Goal: Task Accomplishment & Management: Complete application form

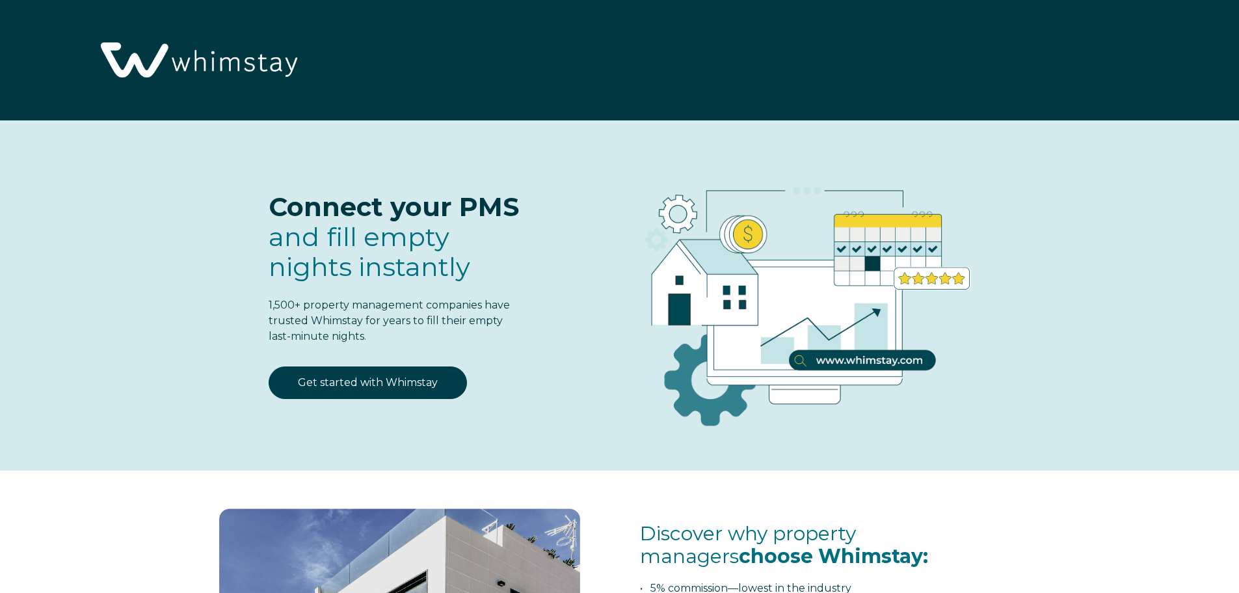
select select "US"
select select "Standard"
click at [406, 381] on link "Get started with Whimstay" at bounding box center [368, 382] width 198 height 33
select select "US"
select select "Standard"
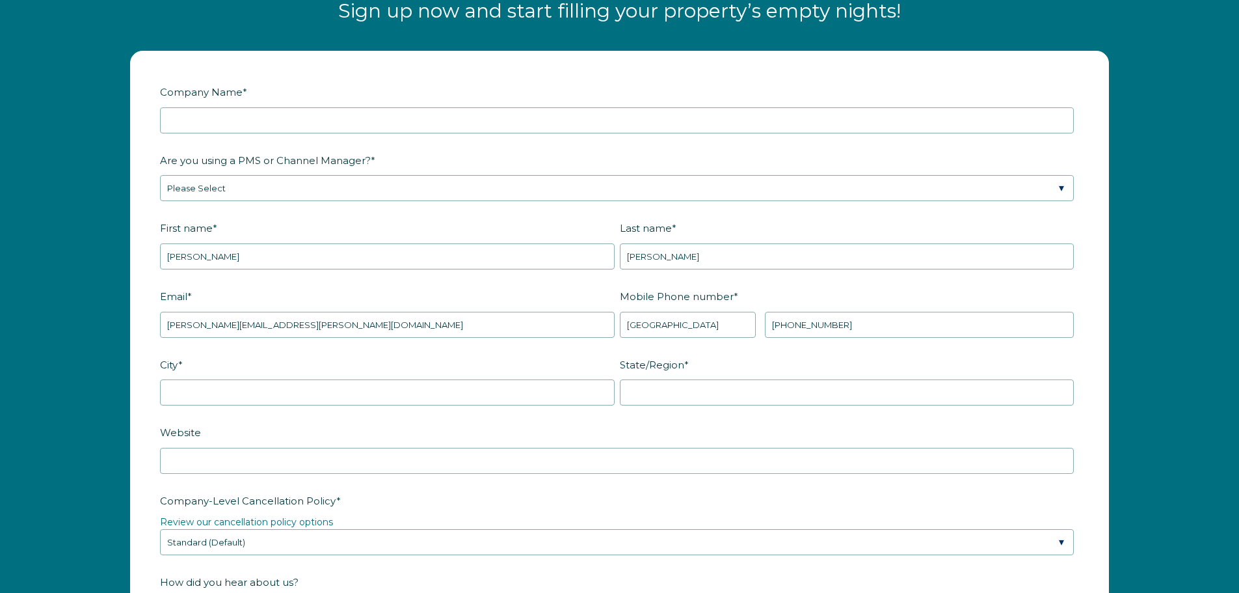
scroll to position [1703, 0]
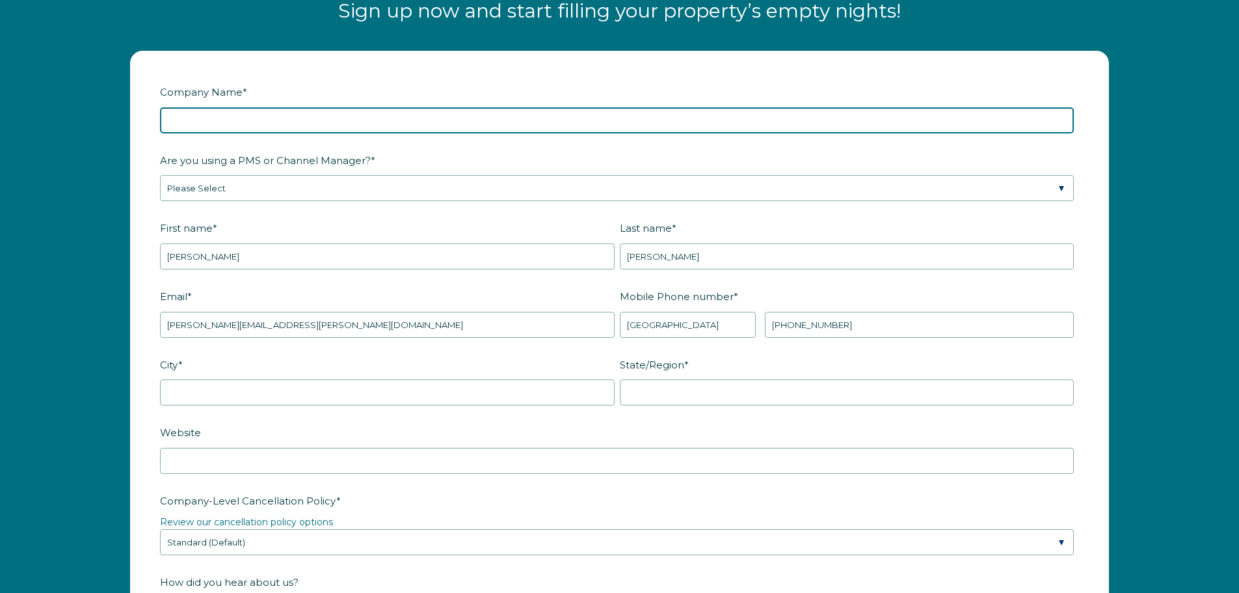
click at [215, 116] on input "Company Name *" at bounding box center [617, 120] width 914 height 26
type input "Pomderosa Peak LLC"
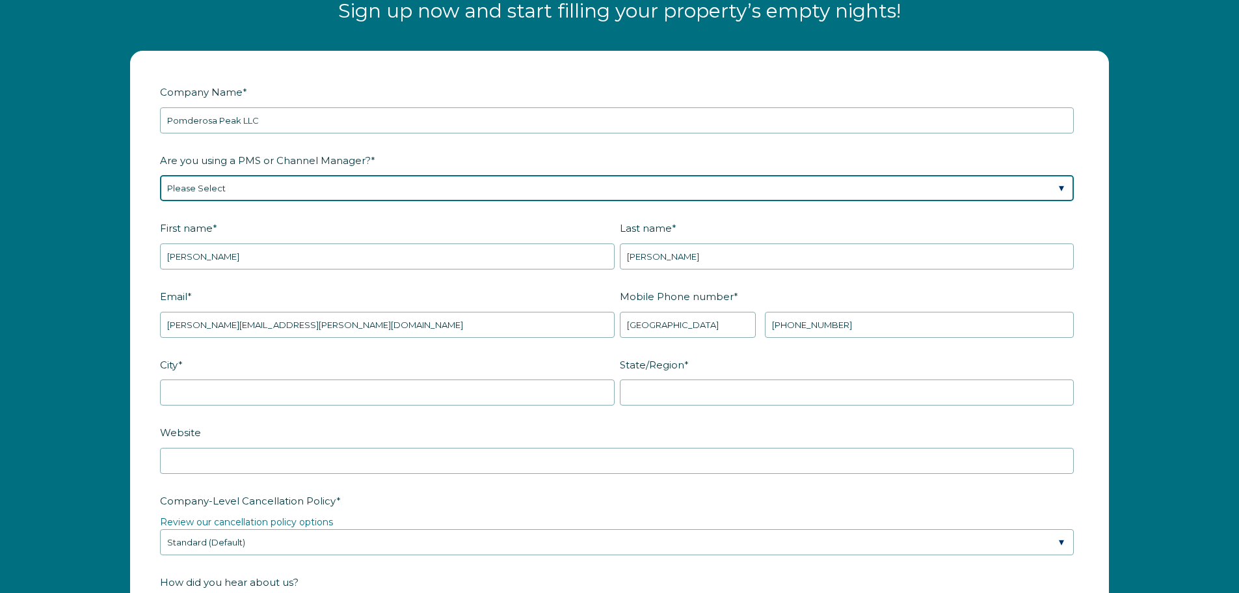
click at [256, 190] on select "Please Select Barefoot BookingPal Boost Brightside CiiRUS Escapia Guesty Hostaw…" at bounding box center [617, 188] width 914 height 26
select select "Lodgify"
click at [160, 175] on select "Please Select Barefoot BookingPal Boost Brightside CiiRUS Escapia Guesty Hostaw…" at bounding box center [617, 188] width 914 height 26
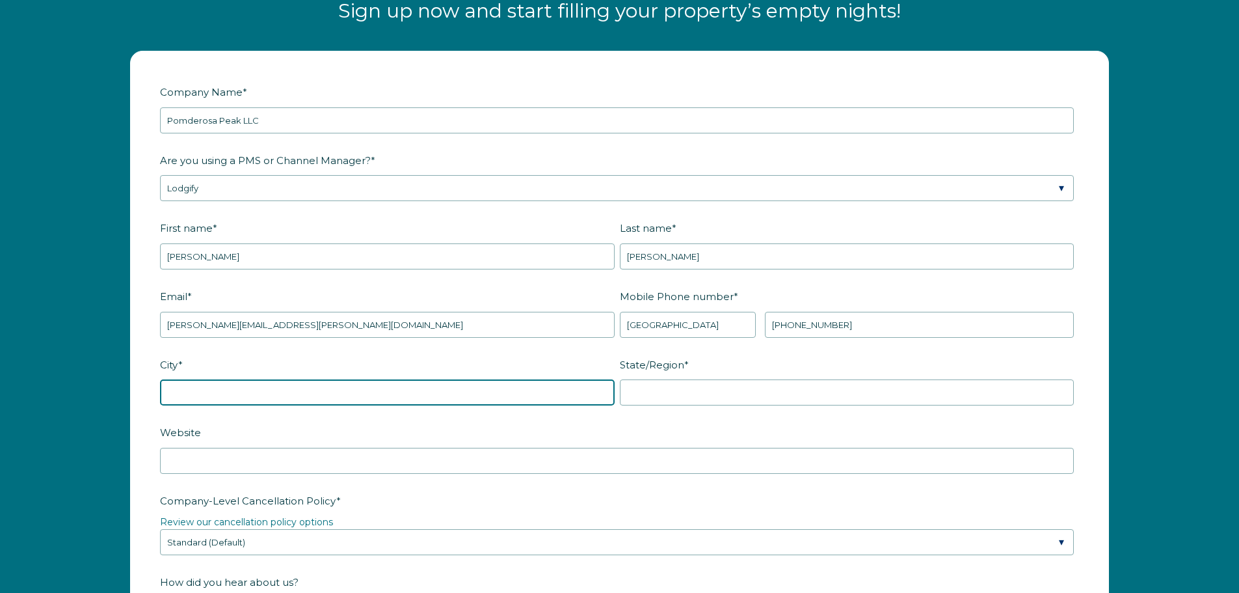
click at [252, 403] on input "City *" at bounding box center [387, 392] width 455 height 26
type input "Flagstaff"
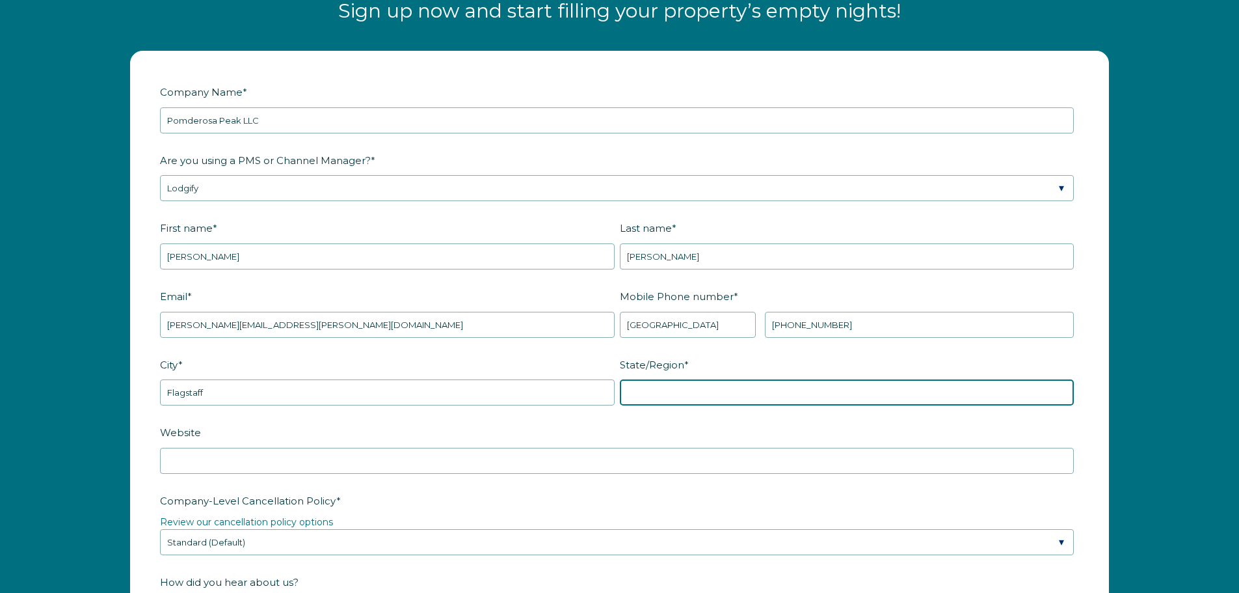
drag, startPoint x: 647, startPoint y: 388, endPoint x: 650, endPoint y: 394, distance: 7.3
click at [647, 388] on input "State/Region *" at bounding box center [847, 392] width 455 height 26
type input "AZ"
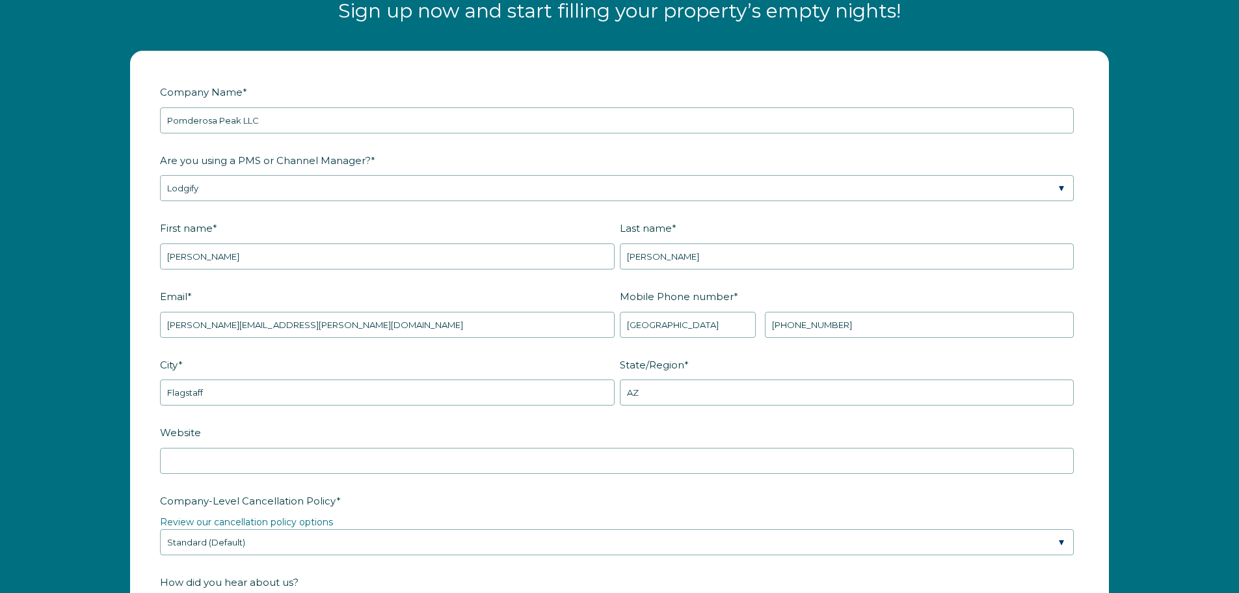
click at [484, 427] on label "Website" at bounding box center [619, 432] width 919 height 23
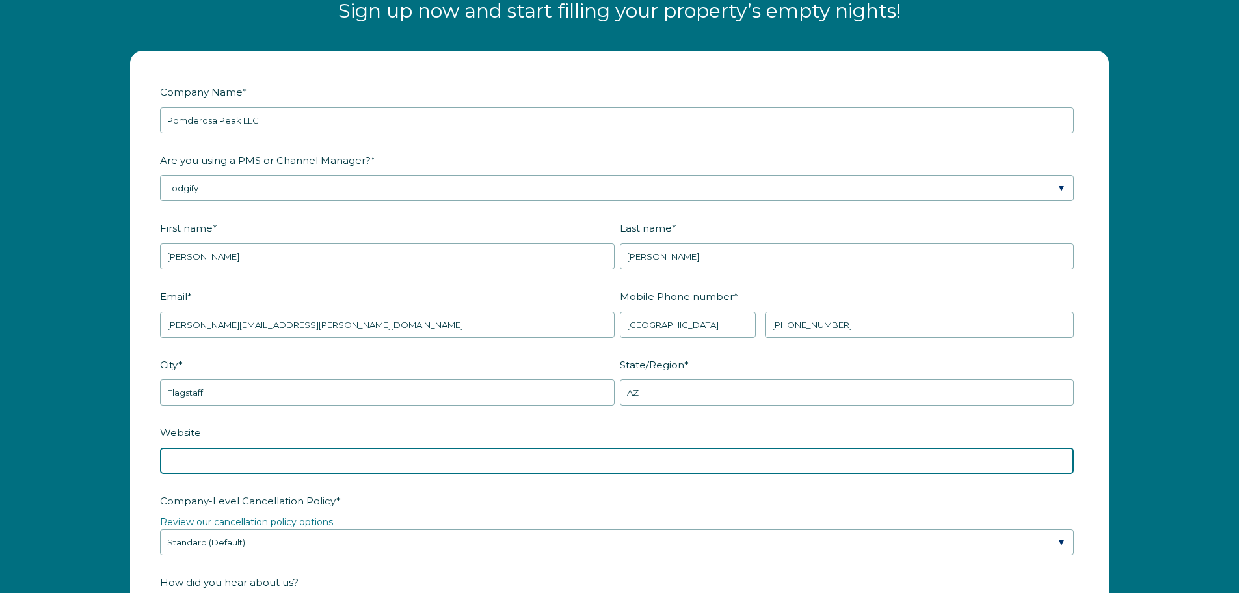
click at [484, 447] on input "Website" at bounding box center [617, 460] width 914 height 26
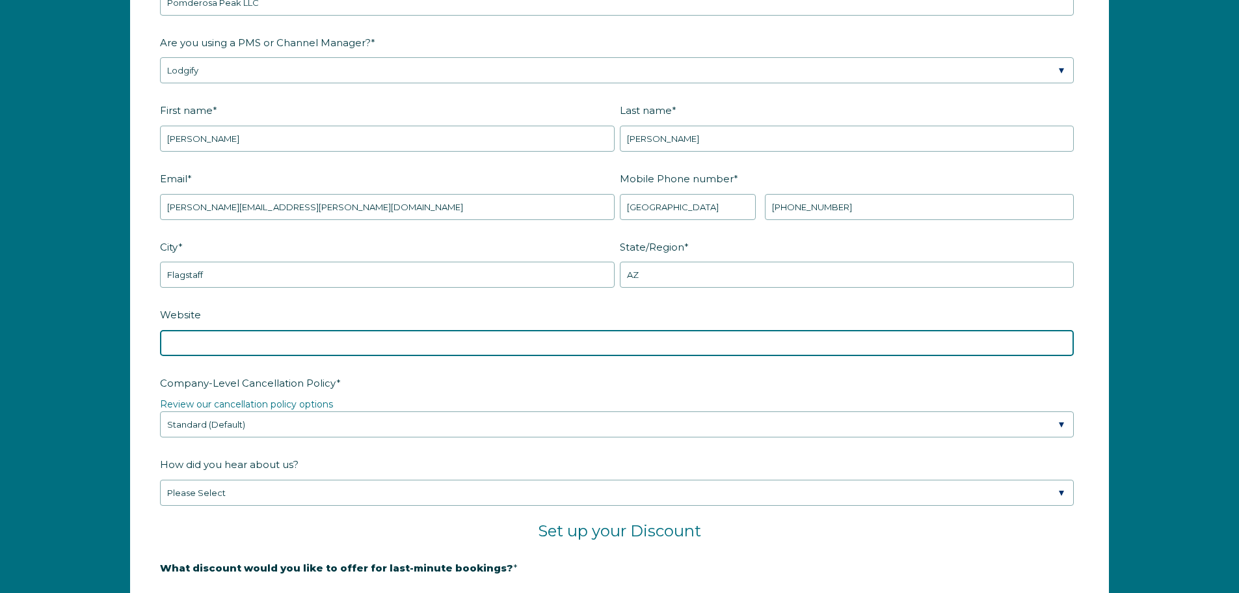
scroll to position [1834, 0]
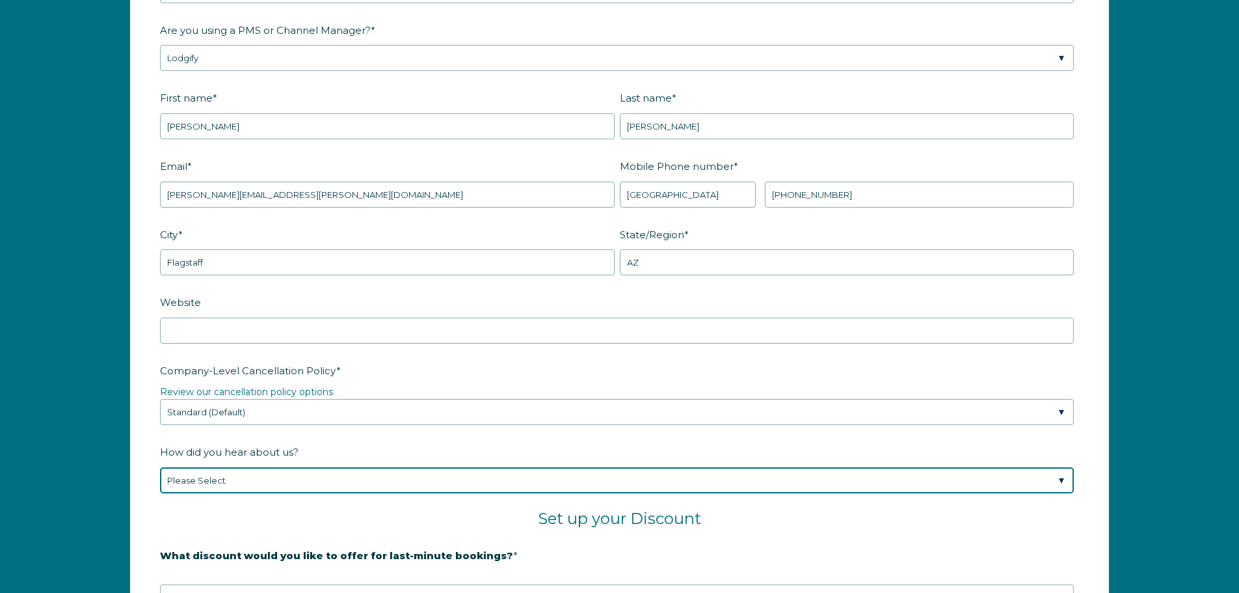
click at [299, 484] on select "Please Select Found Whimstay through a Google search Spoke to a Whimstay salesp…" at bounding box center [617, 480] width 914 height 26
select select "Google Search"
click at [160, 467] on select "Please Select Found Whimstay through a Google search Spoke to a Whimstay salesp…" at bounding box center [617, 480] width 914 height 26
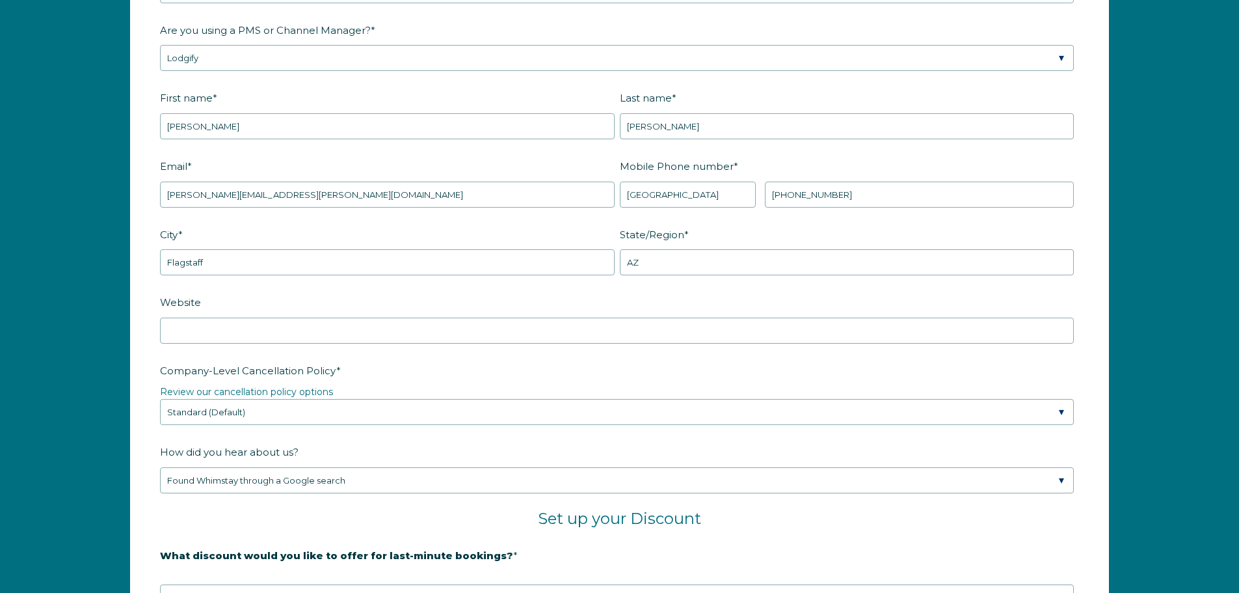
click at [281, 511] on h2 "Set up your Discount" at bounding box center [619, 519] width 919 height 20
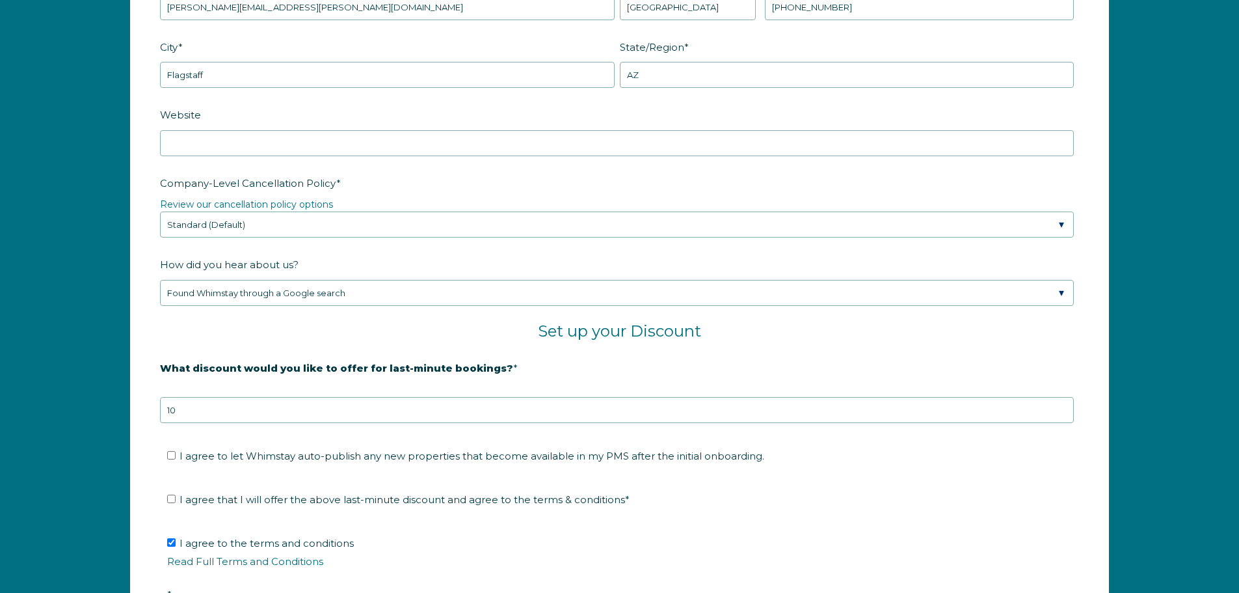
scroll to position [2029, 0]
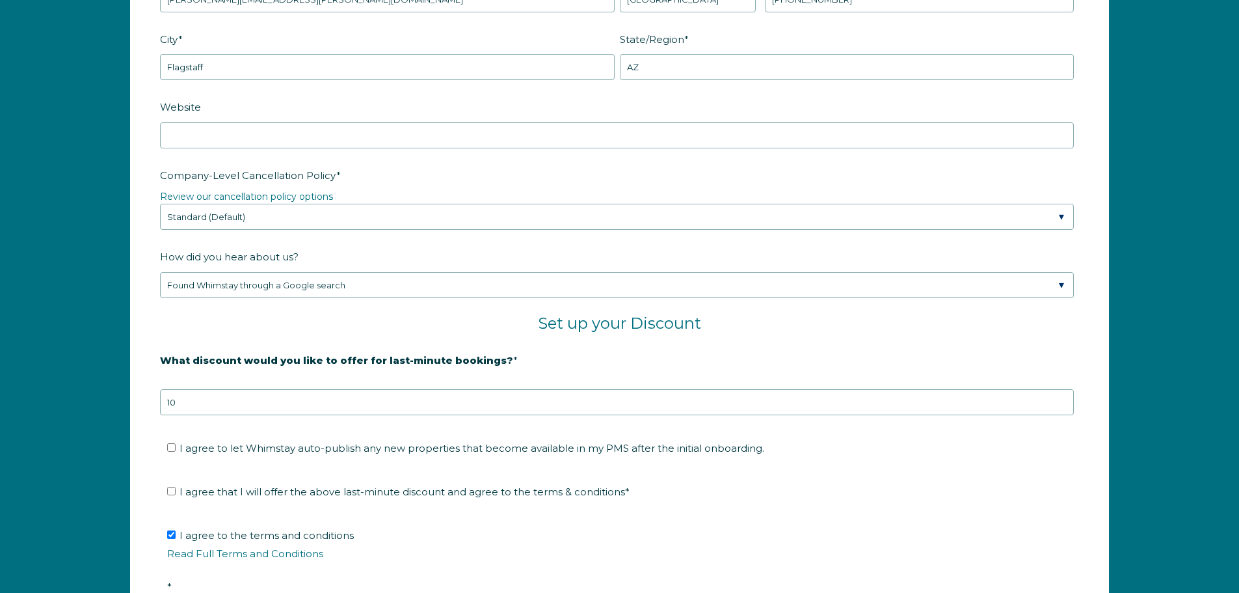
click at [222, 331] on h2 "Set up your Discount" at bounding box center [619, 324] width 919 height 20
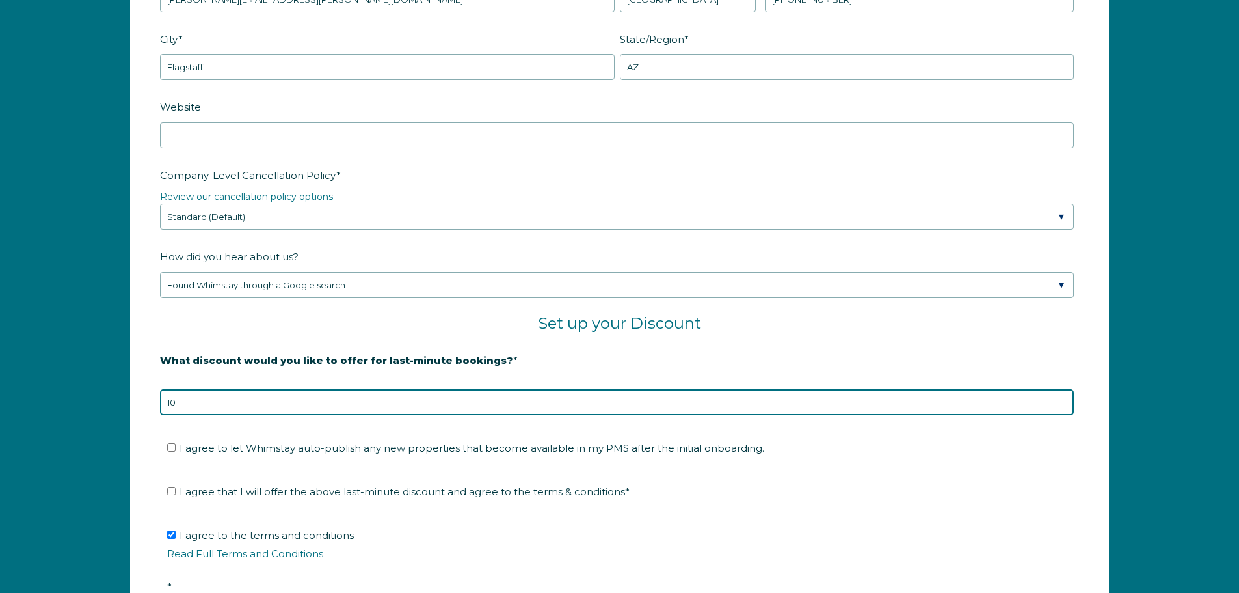
click at [217, 405] on input "10" at bounding box center [617, 402] width 914 height 26
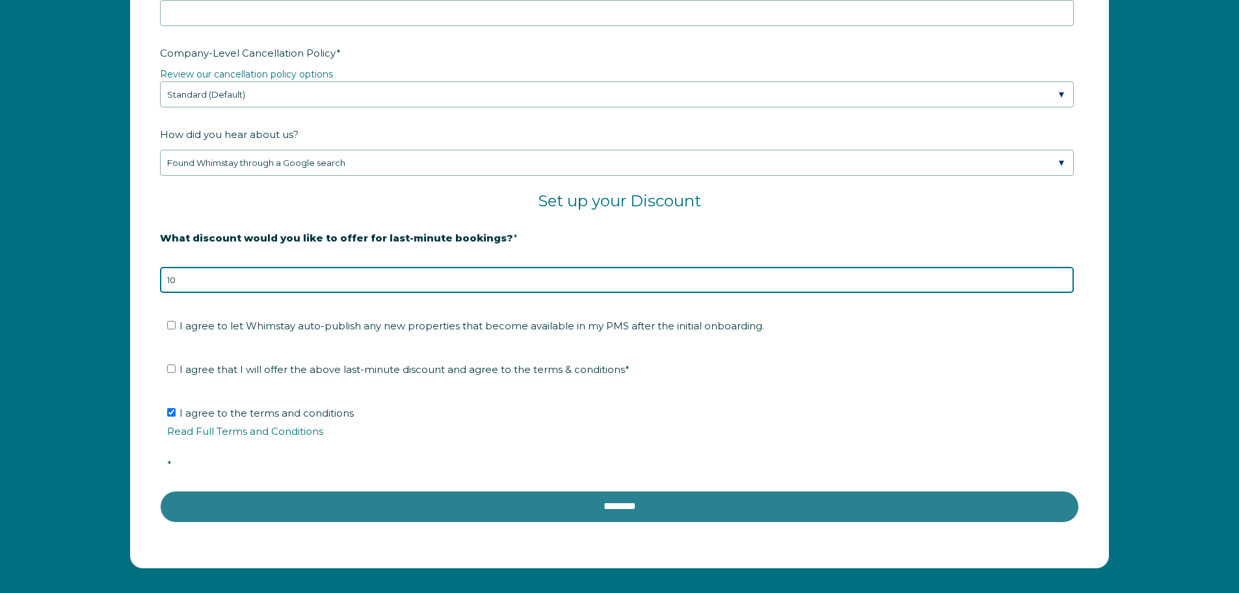
scroll to position [2159, 0]
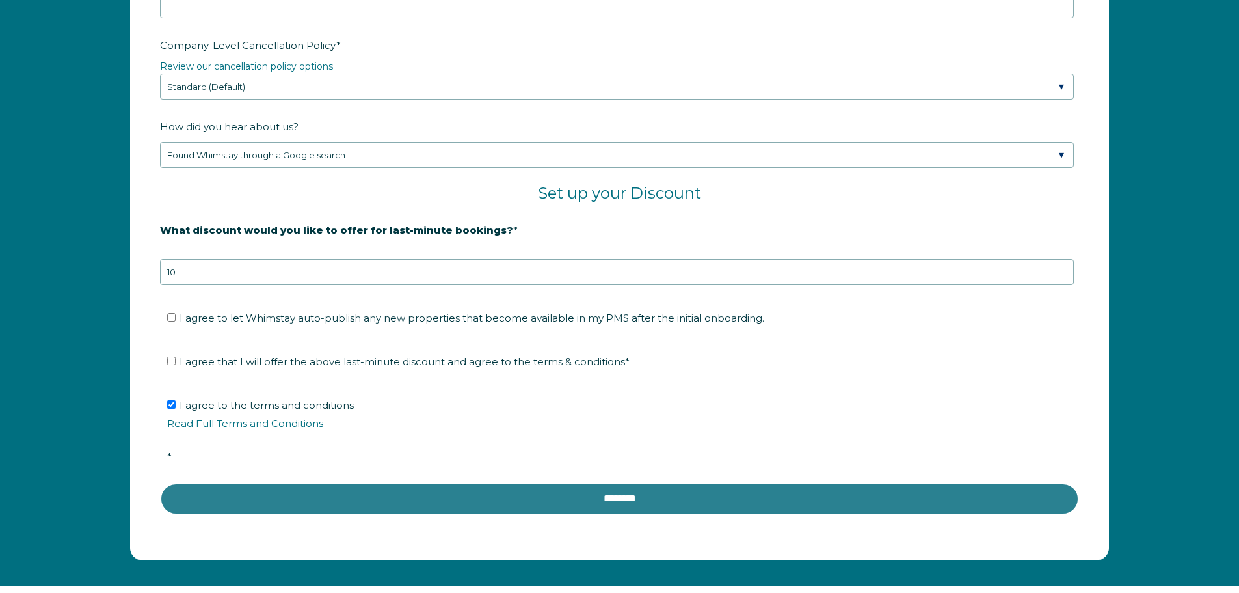
click at [580, 494] on input "********" at bounding box center [619, 498] width 919 height 31
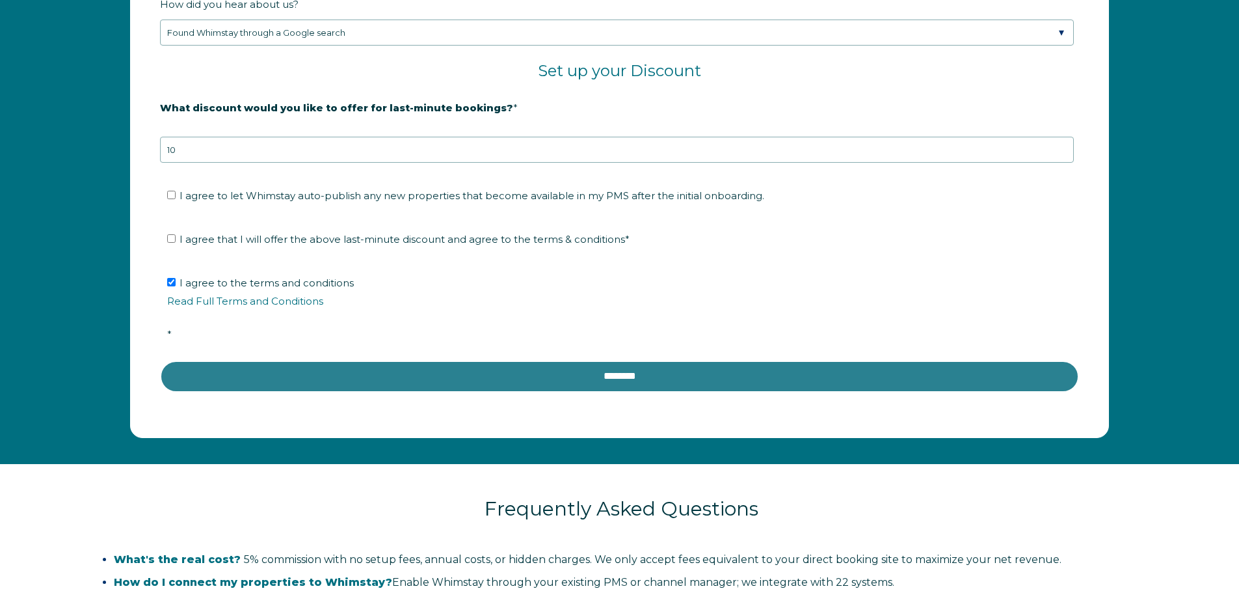
scroll to position [2289, 0]
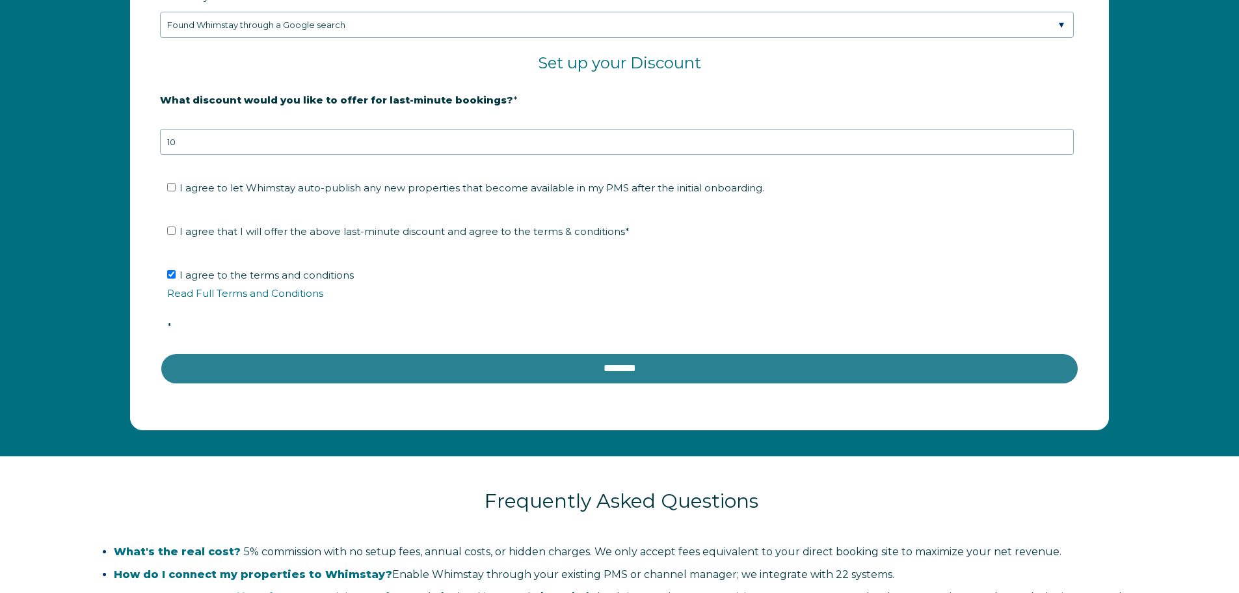
click at [641, 371] on input "********" at bounding box center [619, 368] width 919 height 31
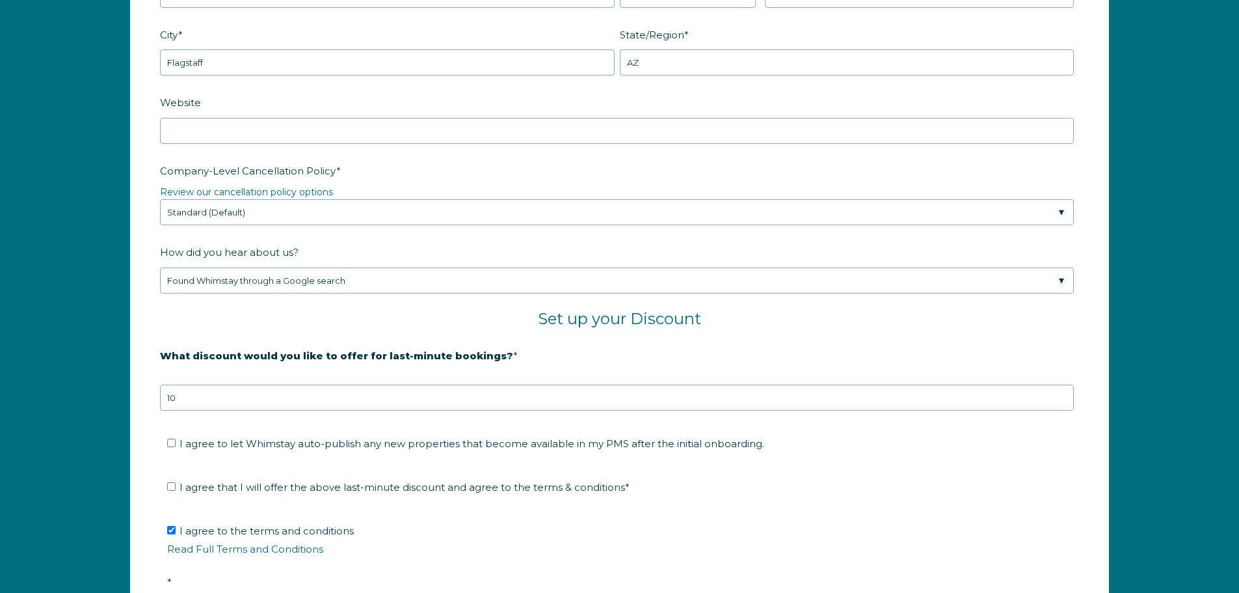
scroll to position [2029, 0]
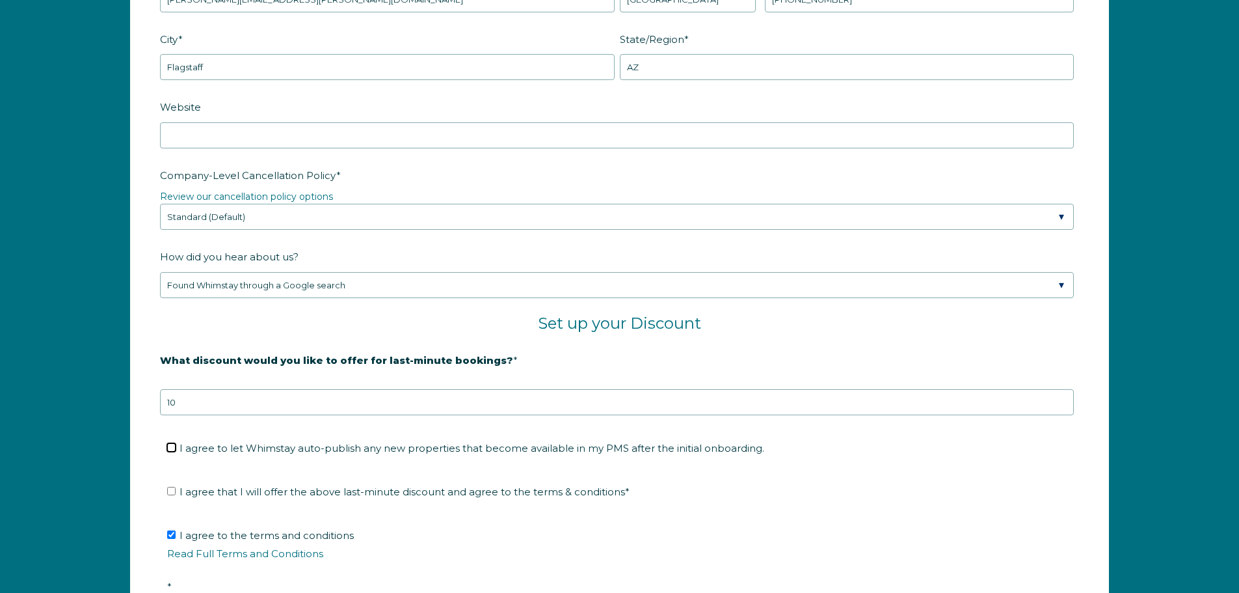
click at [168, 447] on input "I agree to let Whimstay auto-publish any new properties that become available i…" at bounding box center [171, 447] width 8 height 8
checkbox input "true"
click at [165, 486] on ul "I agree that I will offer the above last-minute discount and agree to the terms…" at bounding box center [617, 491] width 914 height 21
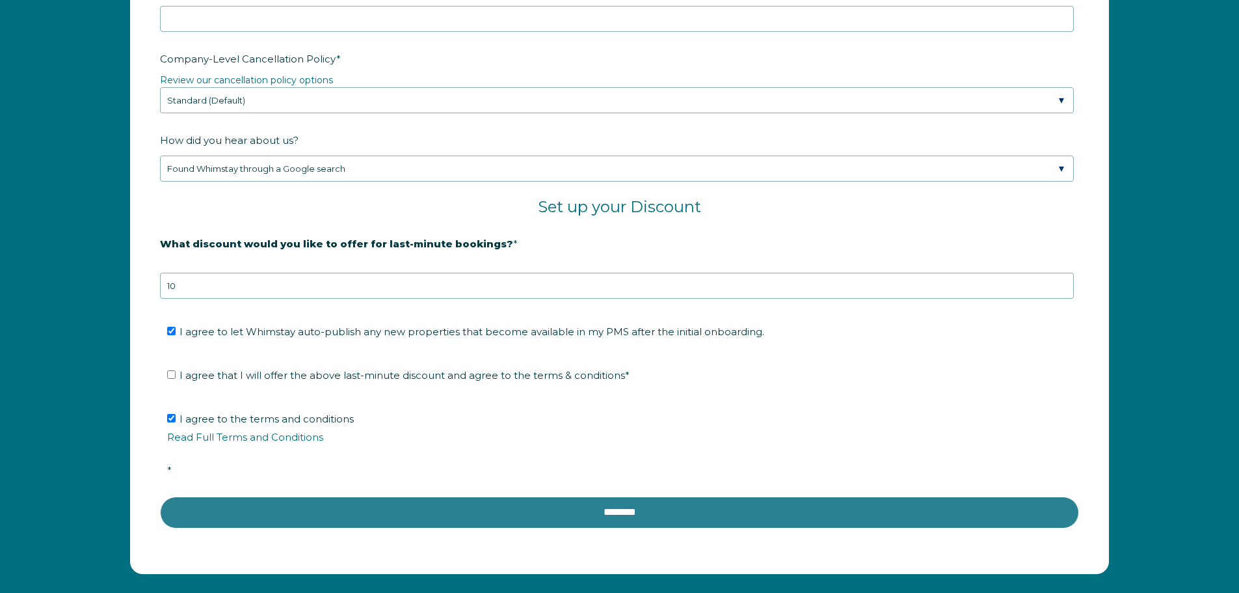
scroll to position [2159, 0]
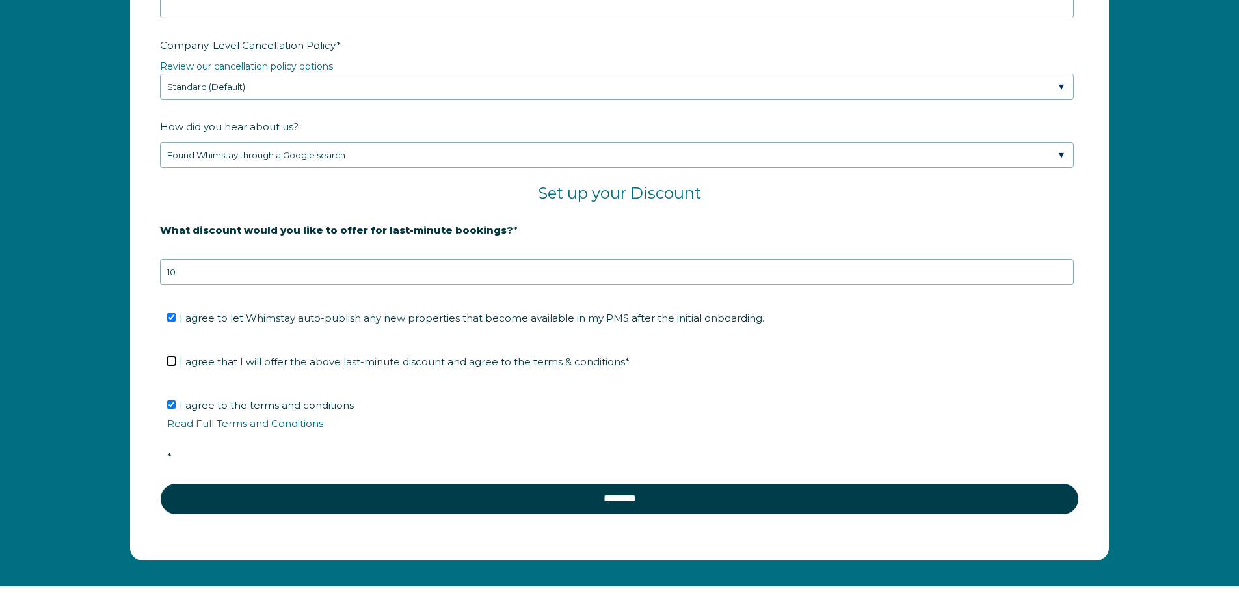
click at [175, 359] on input "I agree that I will offer the above last-minute discount and agree to the terms…" at bounding box center [171, 360] width 8 height 8
checkbox input "true"
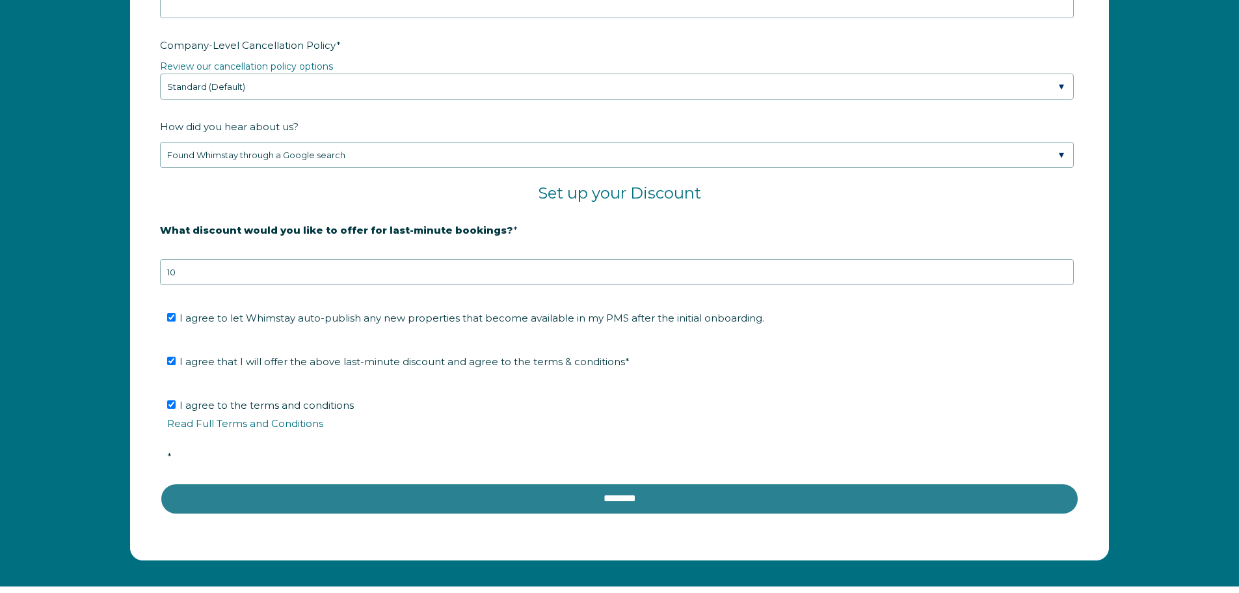
click at [364, 496] on input "********" at bounding box center [619, 498] width 919 height 31
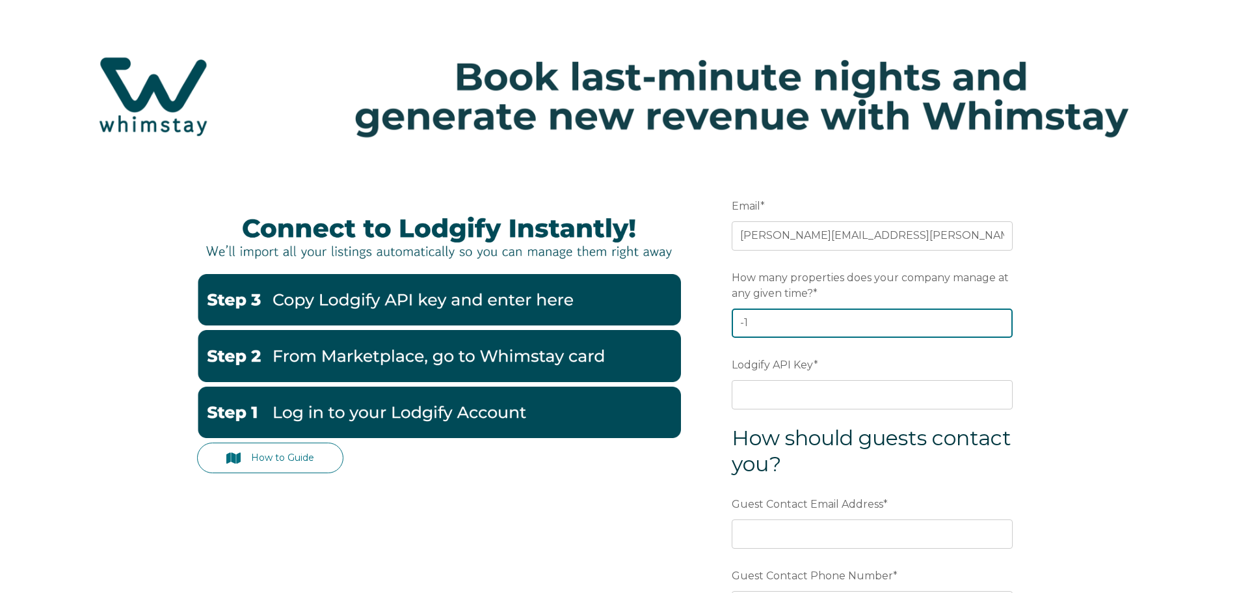
click at [997, 324] on input "-1" at bounding box center [872, 322] width 281 height 29
click at [998, 318] on input "0" at bounding box center [872, 322] width 281 height 29
type input "1"
click at [998, 318] on input "1" at bounding box center [872, 322] width 281 height 29
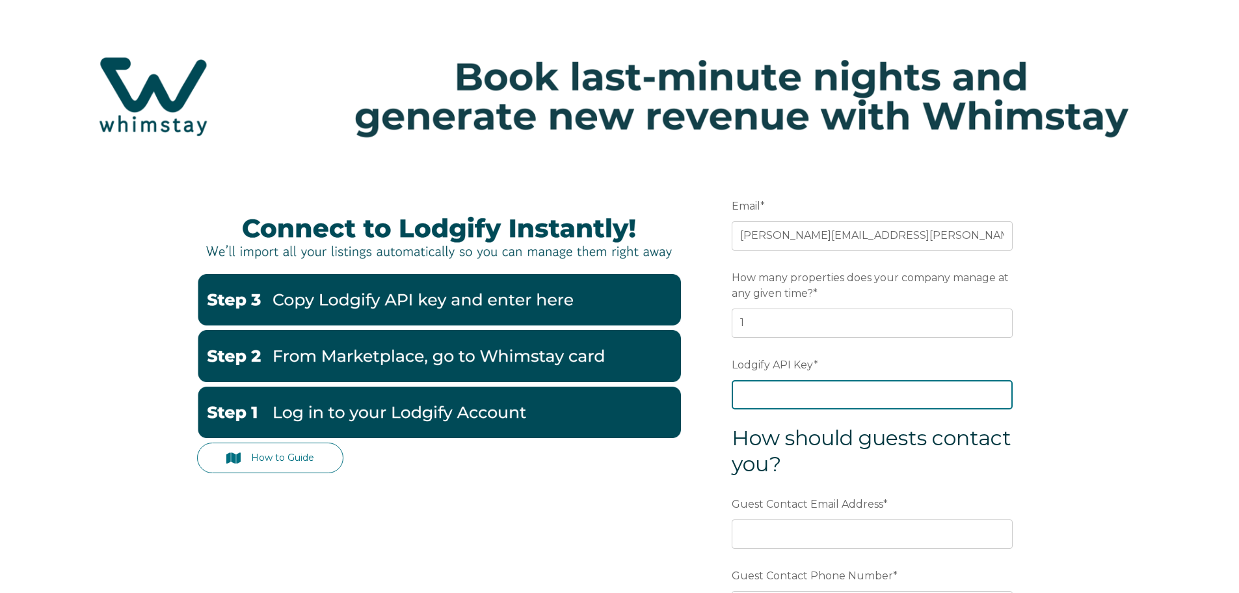
click at [842, 390] on input "Lodgify API Key *" at bounding box center [872, 394] width 281 height 29
click at [815, 400] on input "Lodgify API Key *" at bounding box center [872, 394] width 281 height 29
paste input "https://www.lodgify.com/3d2c2a7a-ff8b-4e38-b073-ed187327e521.ics"
type input "https://www.lodgify.com/3d2c2a7a-ff8b-4e38-b073-ed187327e521.ics"
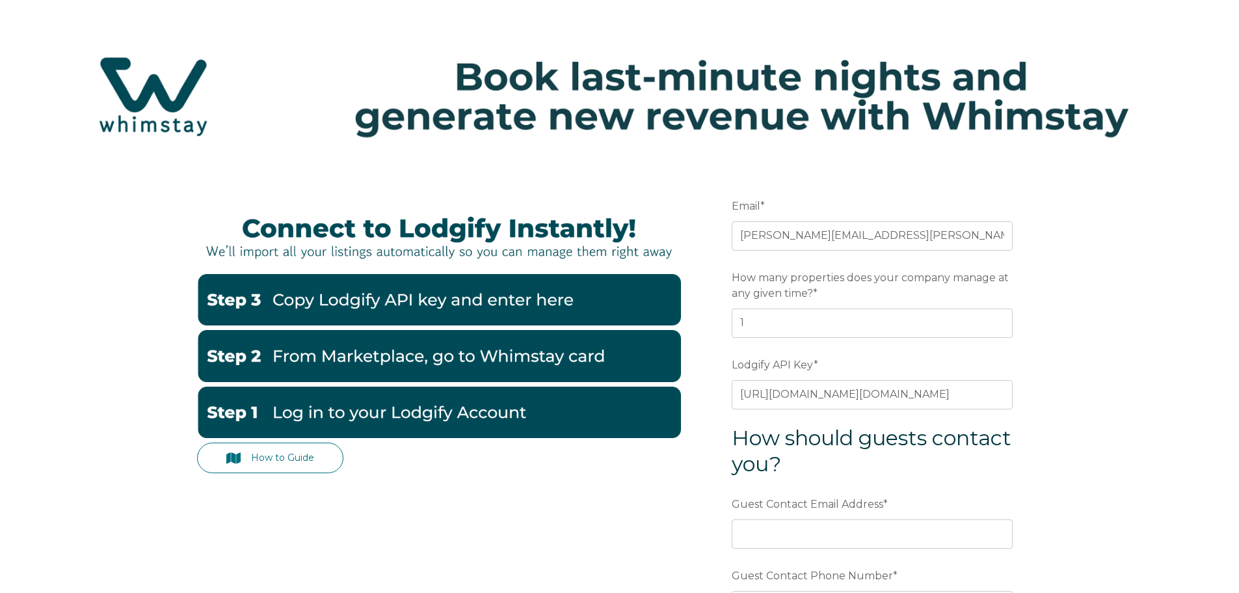
scroll to position [0, 0]
click at [982, 442] on h3 "How should guests contact you?" at bounding box center [872, 451] width 281 height 52
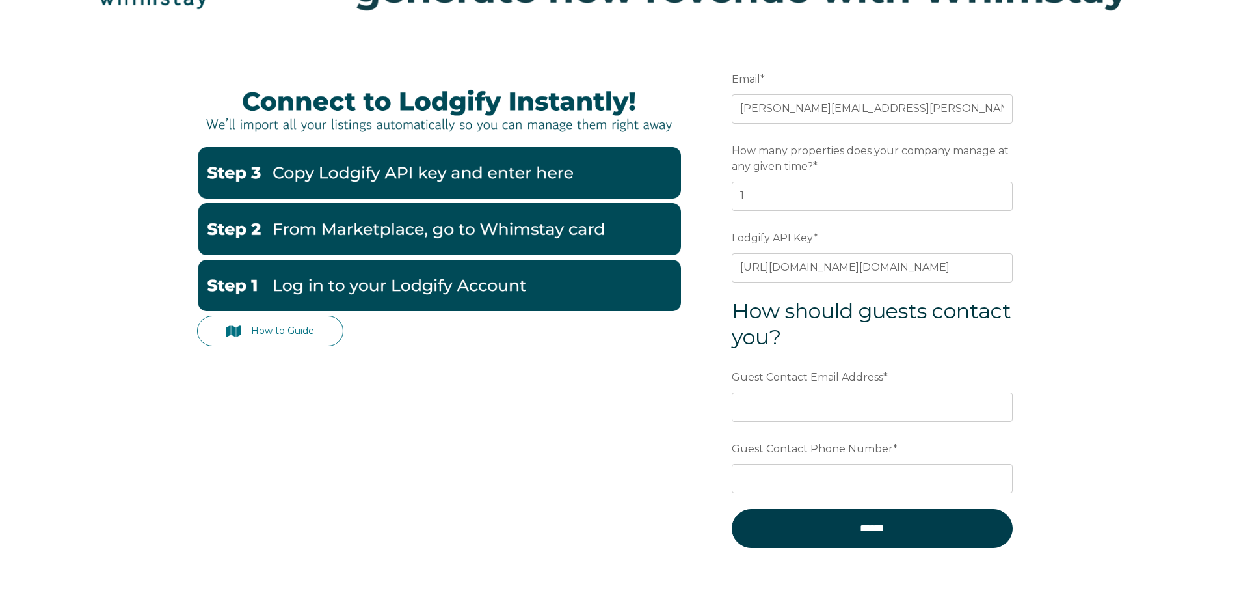
scroll to position [130, 0]
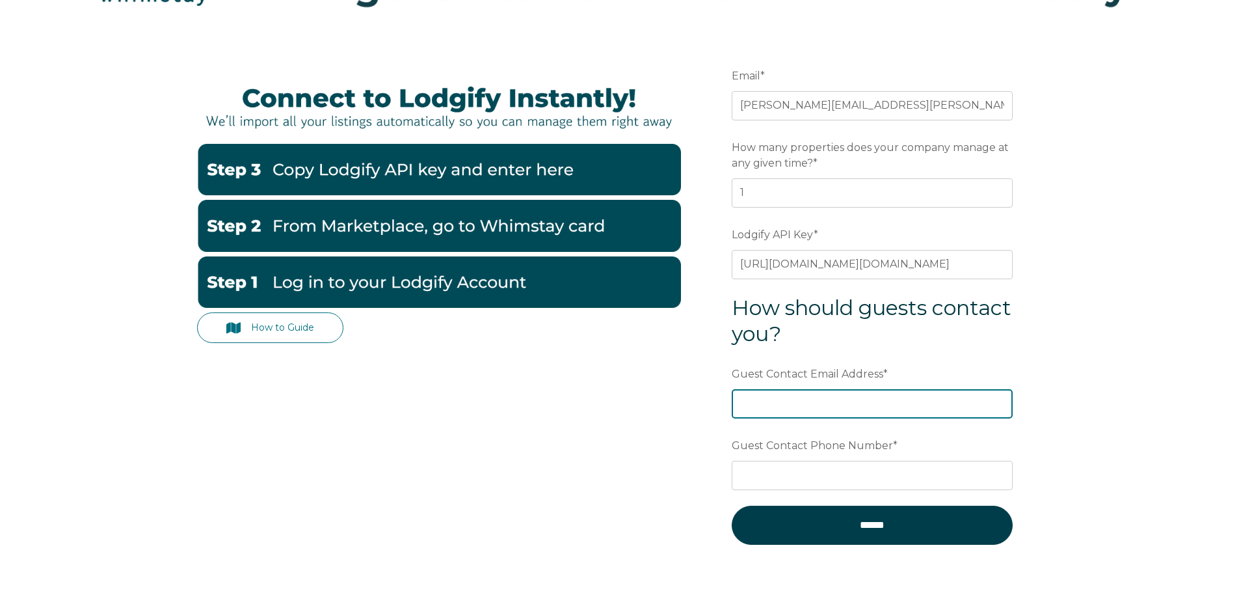
click at [833, 407] on input "Guest Contact Email Address *" at bounding box center [872, 403] width 281 height 29
type input "[PERSON_NAME][EMAIL_ADDRESS][PERSON_NAME][DOMAIN_NAME]"
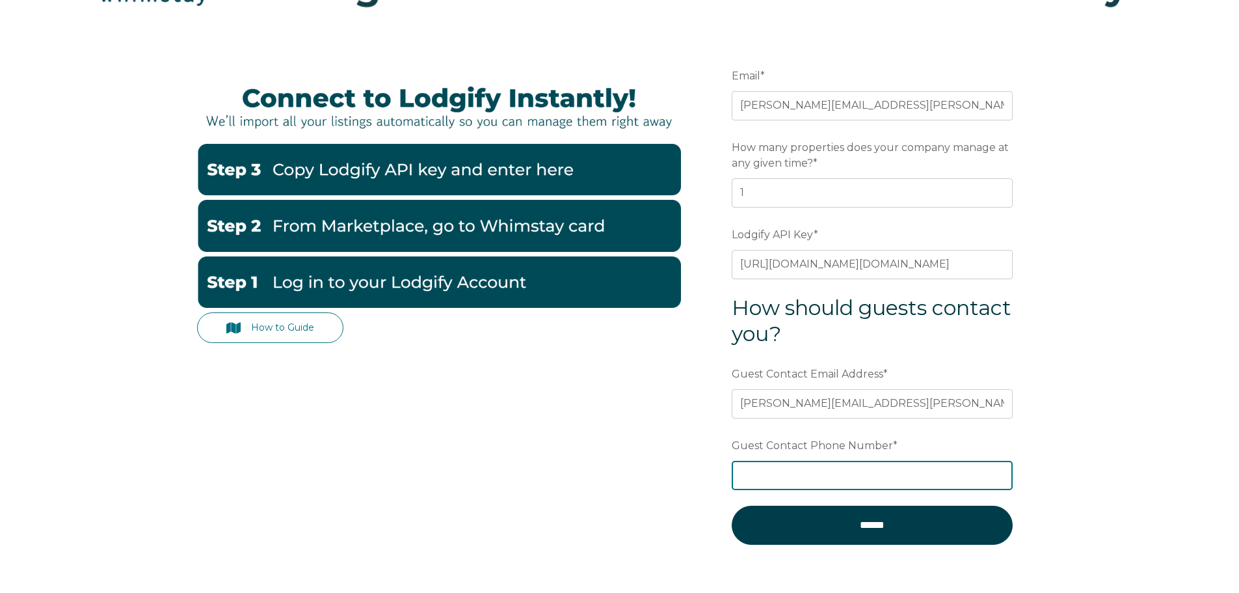
click at [815, 474] on input "Guest Contact Phone Number *" at bounding box center [872, 475] width 281 height 29
type input "4807871573"
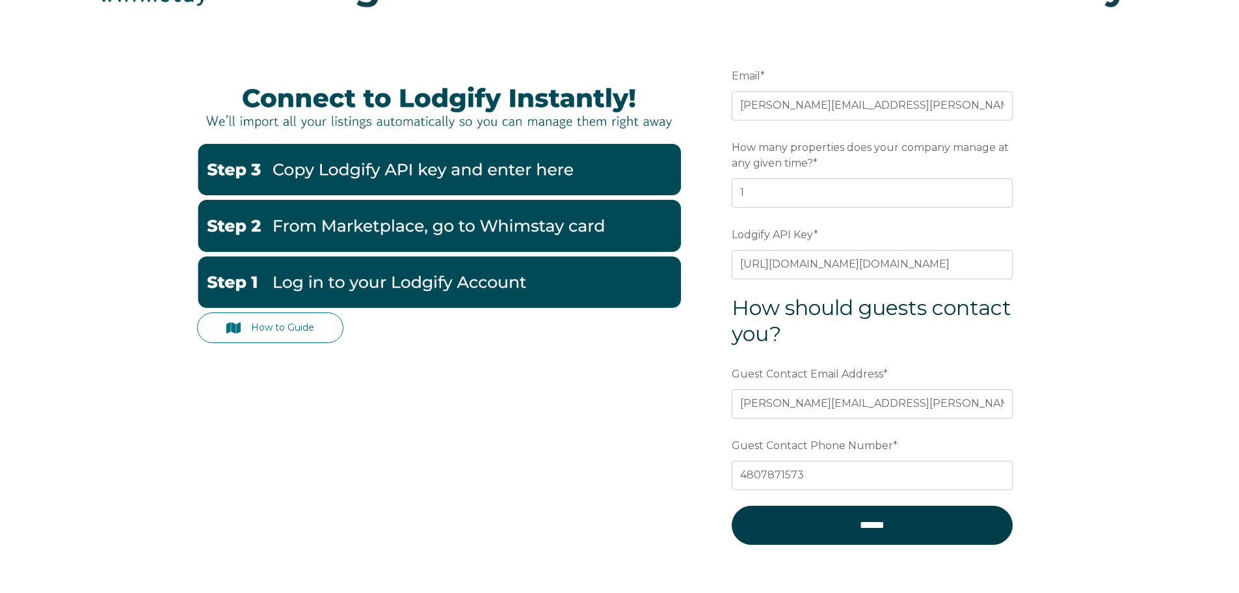
click at [658, 459] on div "How to Guide Email * david.mulay@gmail.com Preferred language SDR How many prop…" at bounding box center [620, 312] width 846 height 554
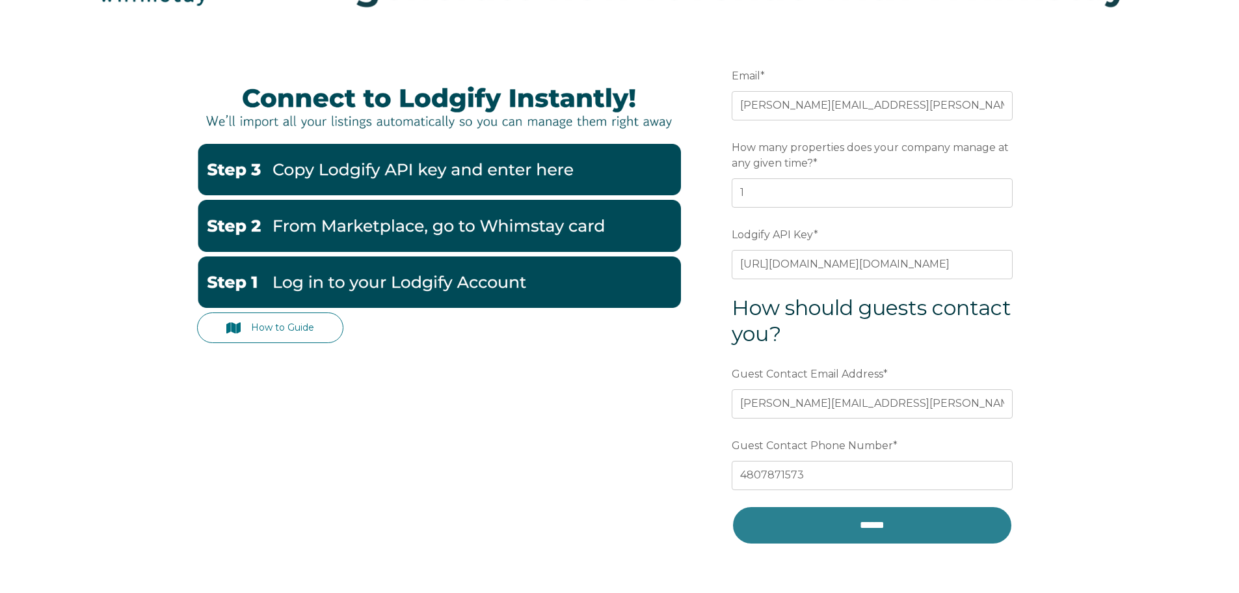
click at [833, 517] on input "******" at bounding box center [872, 524] width 281 height 39
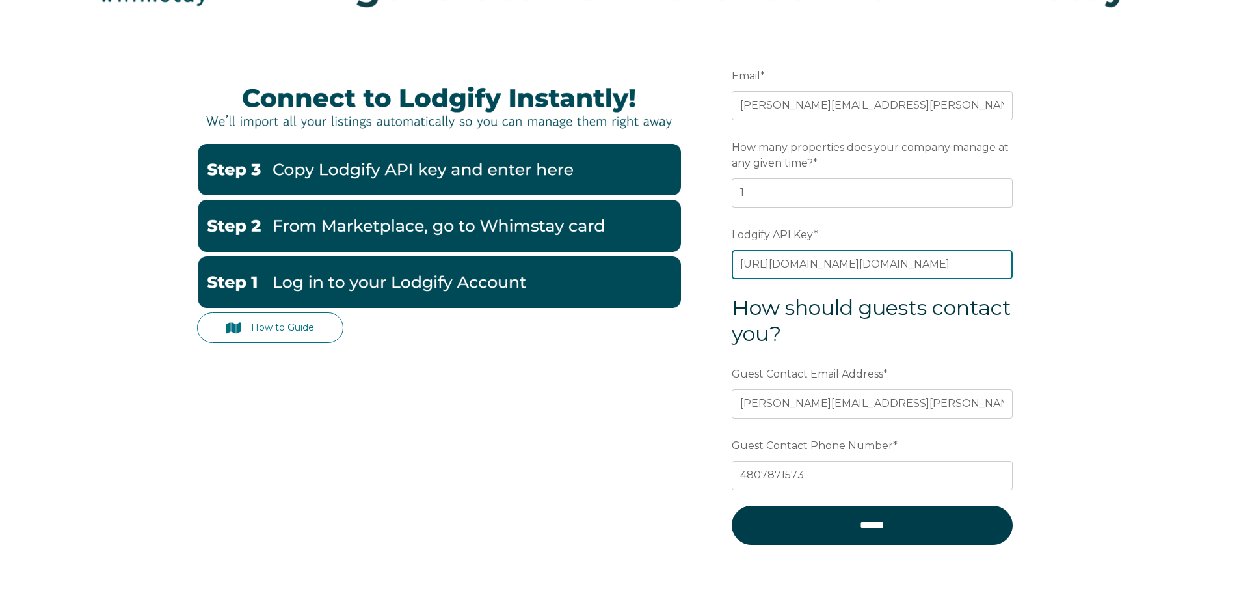
click at [808, 256] on input "https://www.lodgify.com/3d2c2a7a-ff8b-4e38-b073-ed187327e521.ics" at bounding box center [872, 264] width 281 height 29
drag, startPoint x: 737, startPoint y: 266, endPoint x: 1469, endPoint y: 335, distance: 735.6
click at [1238, 335] on html "How to Guide Email * david.mulay@gmail.com Preferred language SDR How many prop…" at bounding box center [619, 294] width 1239 height 849
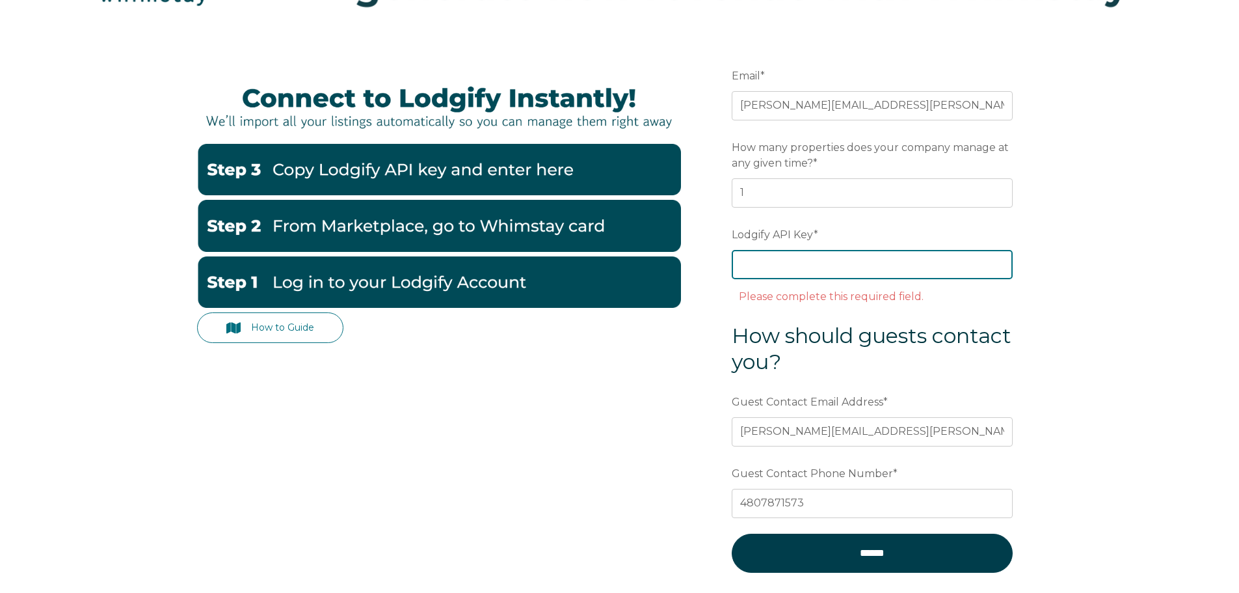
paste input "https://www.lodgify.com/3d2c2a7a-ff8b-4e38-b073-ed187327e521.ics"
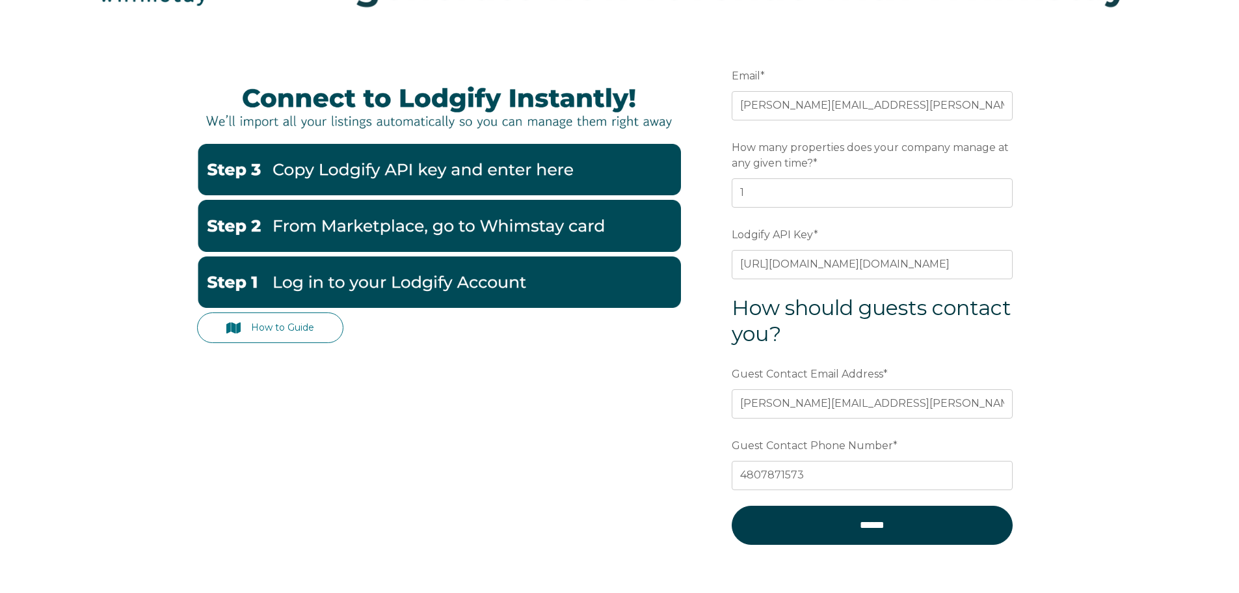
click at [661, 542] on div "How to Guide Email * david.mulay@gmail.com Preferred language SDR How many prop…" at bounding box center [620, 312] width 846 height 554
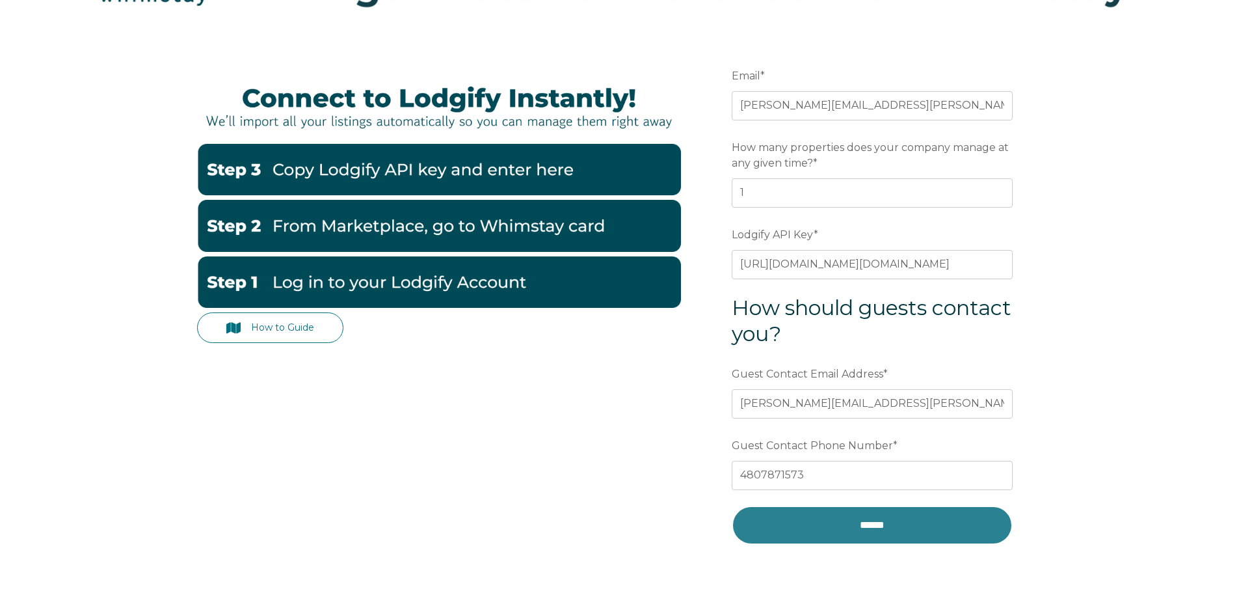
click at [794, 518] on input "******" at bounding box center [872, 524] width 281 height 39
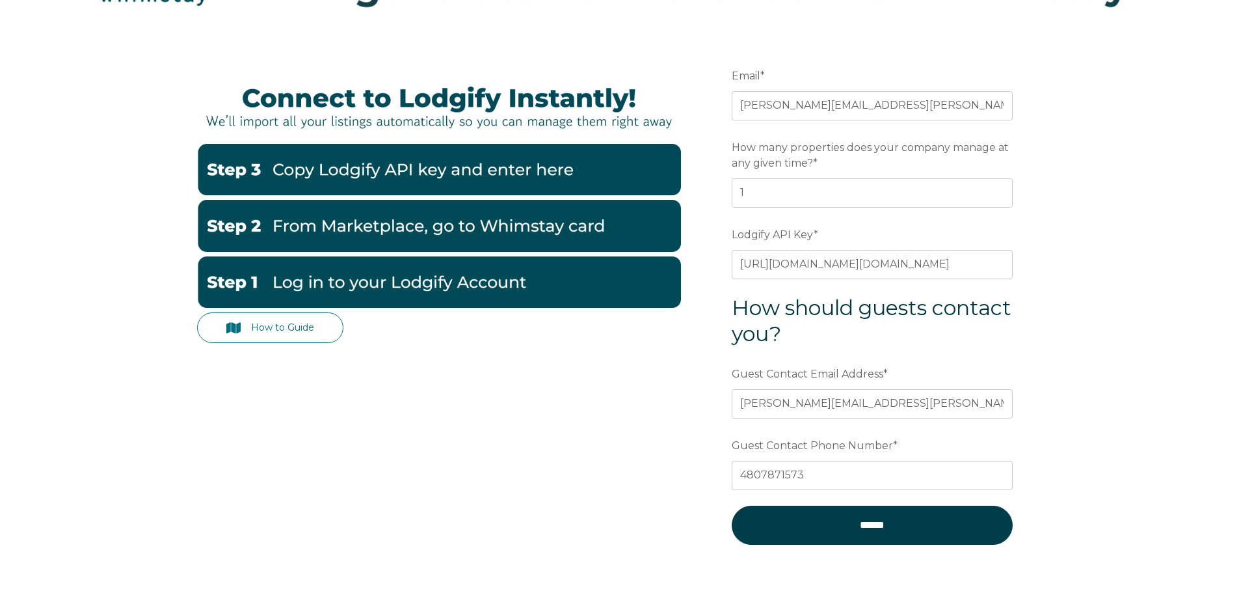
click at [683, 412] on div "How to Guide Email * david.mulay@gmail.com Preferred language SDR How many prop…" at bounding box center [620, 312] width 846 height 554
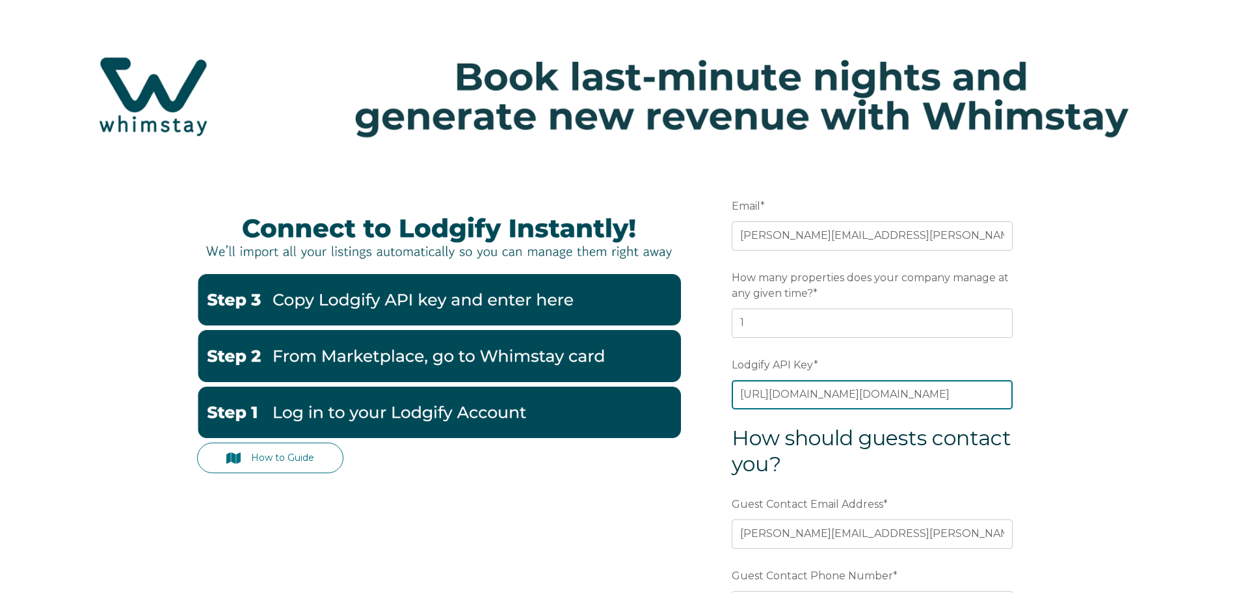
click at [774, 395] on input "https://www.lodgify.com/3d2c2a7a-ff8b-4e38-b073-ed187327e521.ics" at bounding box center [872, 394] width 281 height 29
click at [896, 402] on input "https://www.lodgify.com/3d2c2a7a-ff8b-4e38-b073-ed187327e521.ics" at bounding box center [872, 394] width 281 height 29
click at [823, 387] on input "https://www.lodgify.com/3d2c2a7a-ff8b-4e38-b073-ed187327e521.ics" at bounding box center [872, 394] width 281 height 29
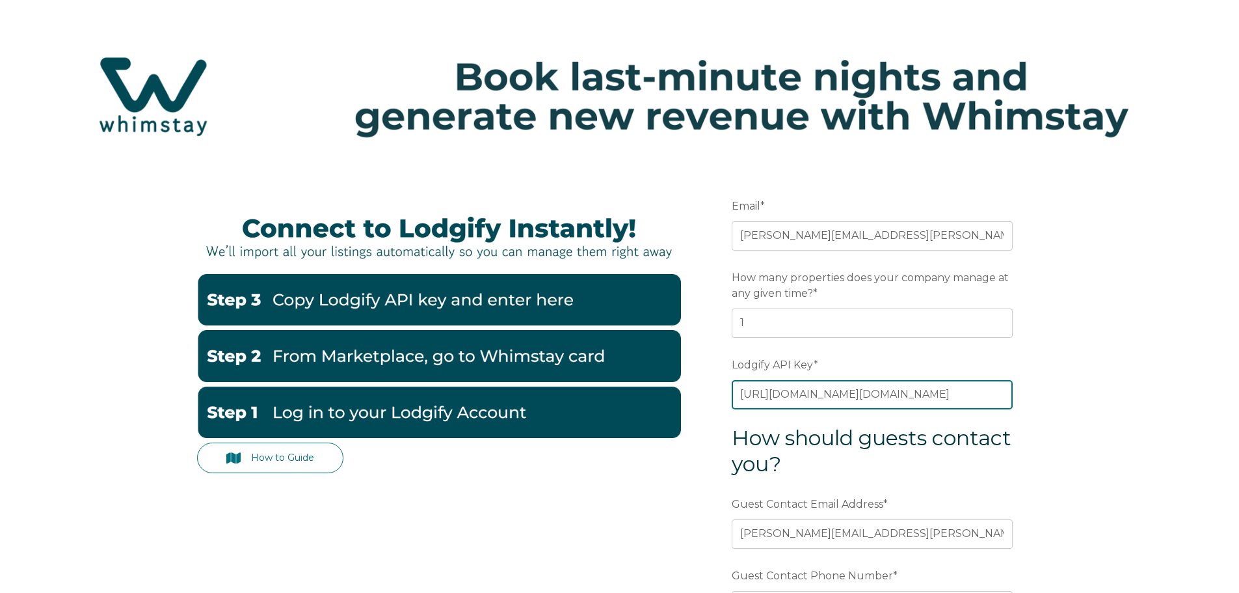
paste input "nlehd0O+7f0Uj/wMwQrzcnotdhvtRpnwT5+zRcyA8X+1DjJX4WgLnV9u173cn8dG"
type input "nlehd0O+7f0Uj/wMwQrzcnotdhvtRpnwT5+zRcyA8X+1DjJX4WgLnV9u173cn8dG"
click at [1102, 450] on div "How to Guide Email * david.mulay@gmail.com Preferred language SDR How many prop…" at bounding box center [619, 468] width 1239 height 606
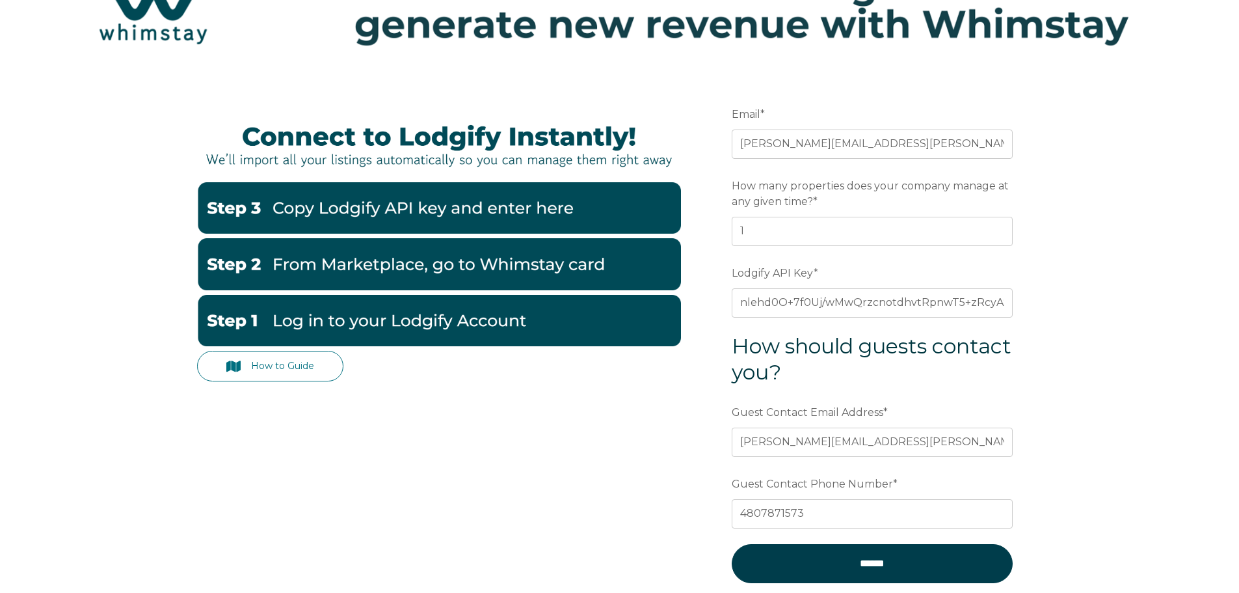
scroll to position [256, 0]
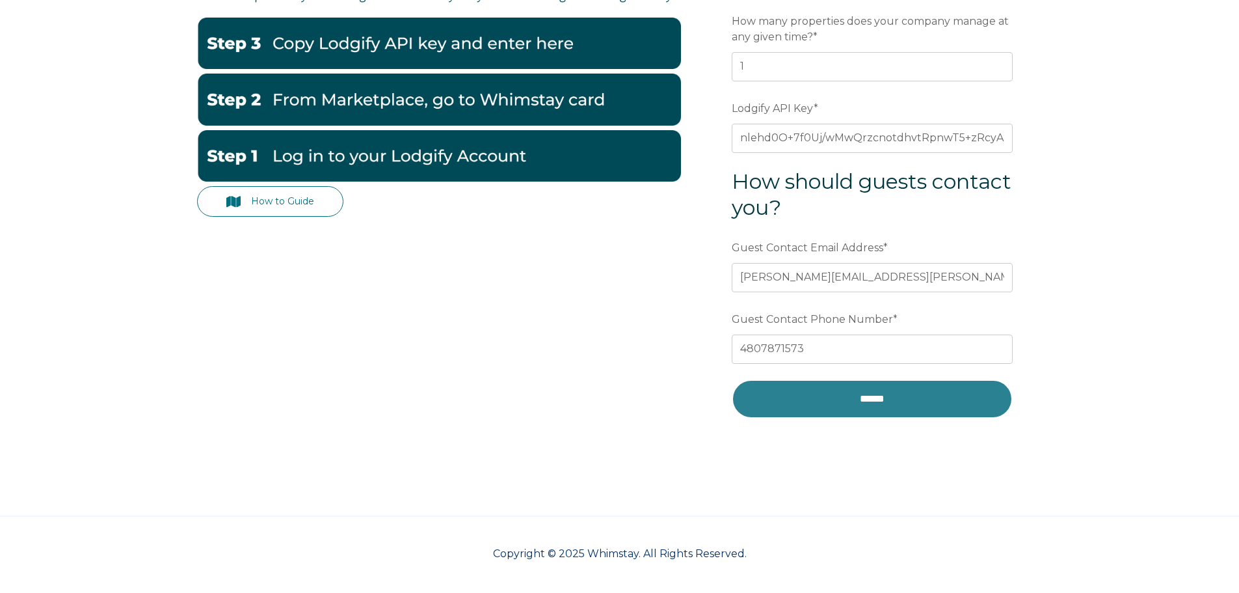
click at [844, 403] on input "******" at bounding box center [872, 398] width 281 height 39
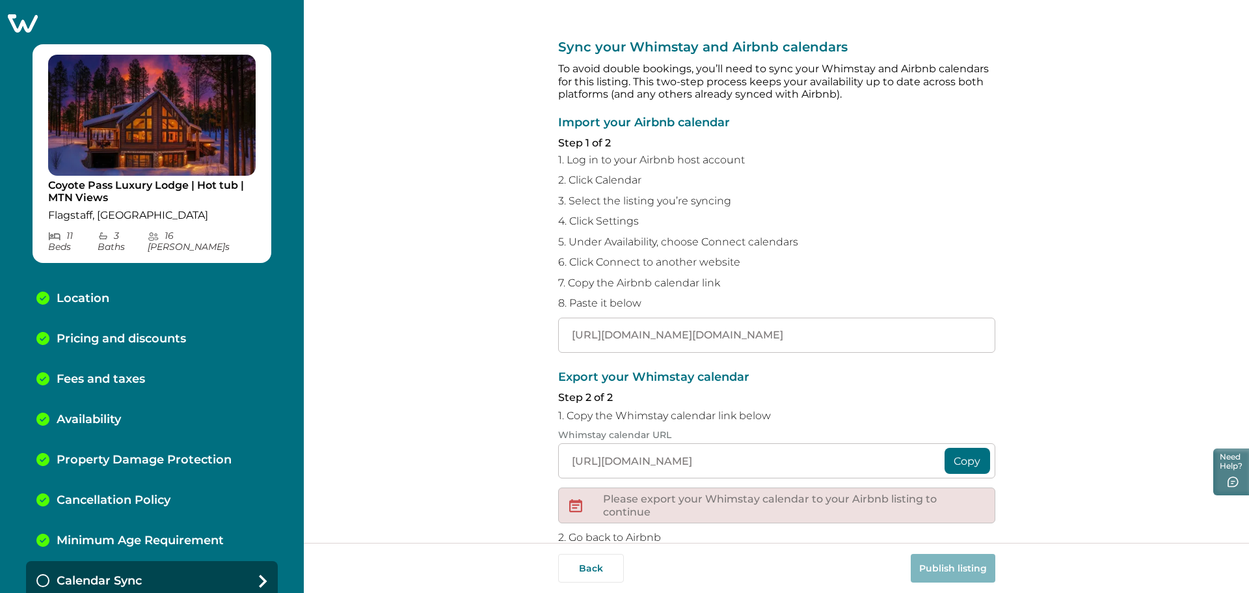
scroll to position [109, 0]
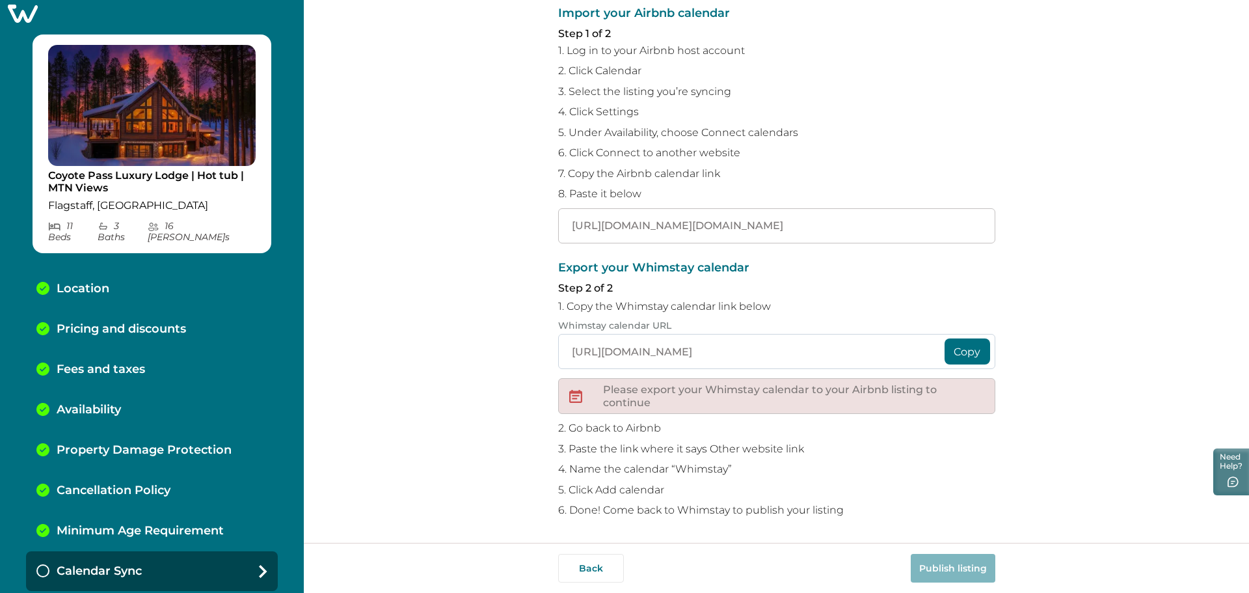
click at [651, 343] on input "https://whimstay-production-assets.s3.amazonaws.com/calendar/c12e6f6c-9238-485f…" at bounding box center [776, 351] width 437 height 35
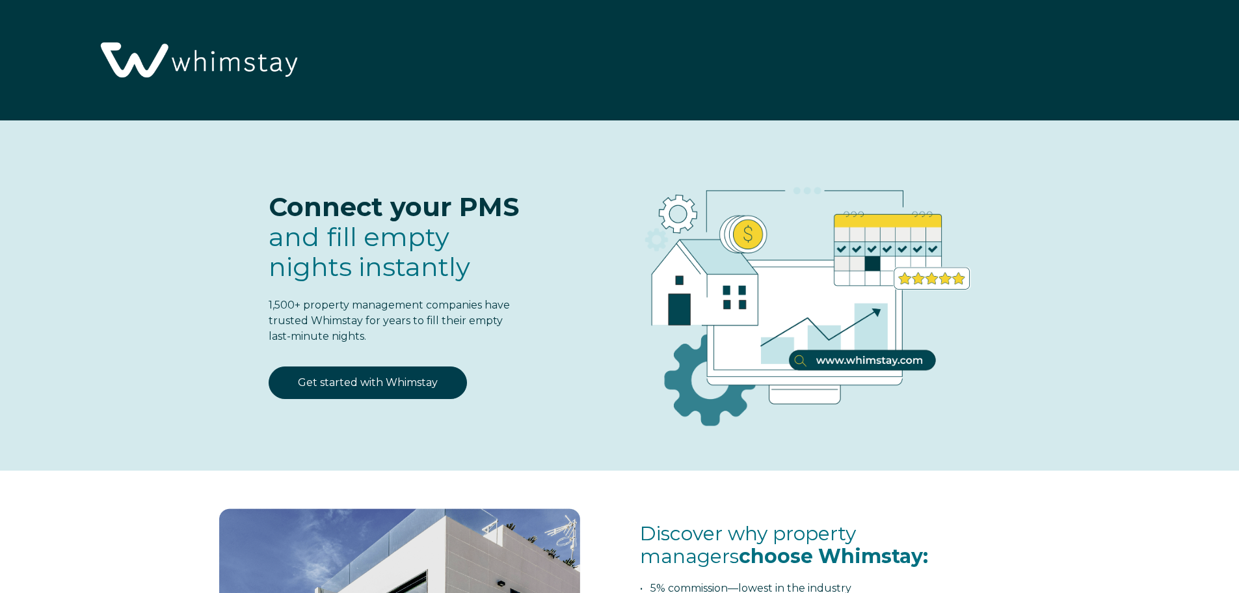
select select "US"
select select "Standard"
